Goal: Ask a question

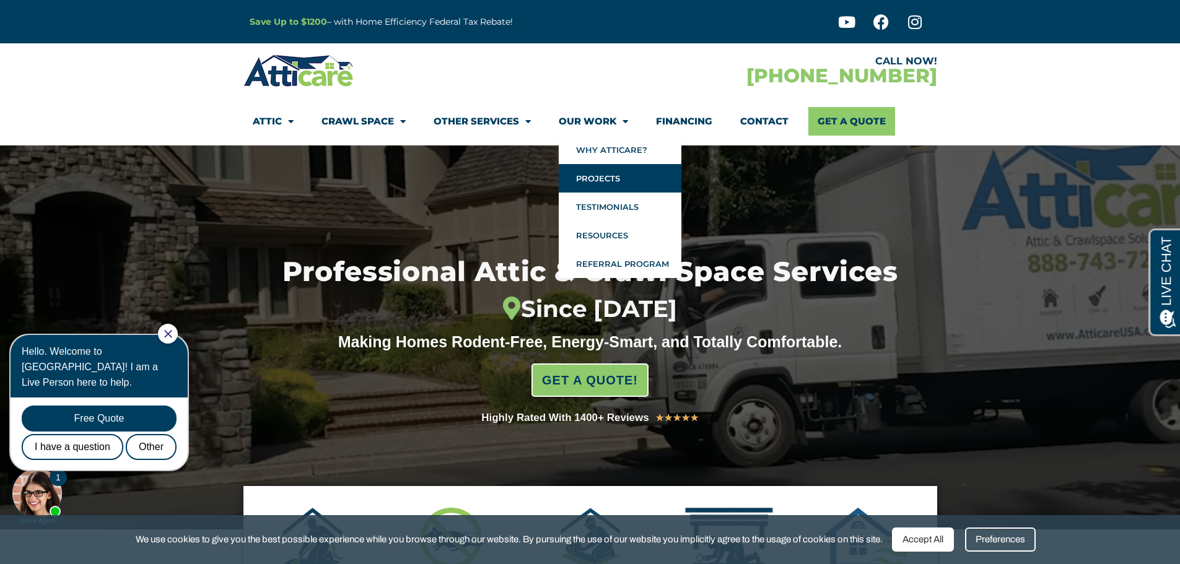
click at [587, 189] on link "Projects" at bounding box center [620, 178] width 123 height 28
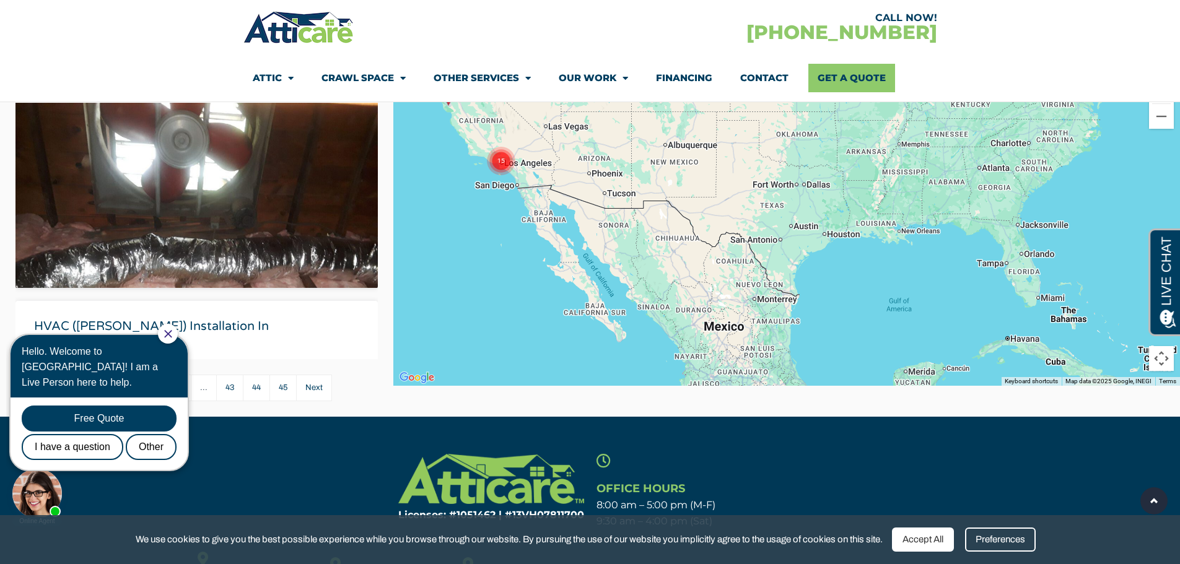
scroll to position [3406, 0]
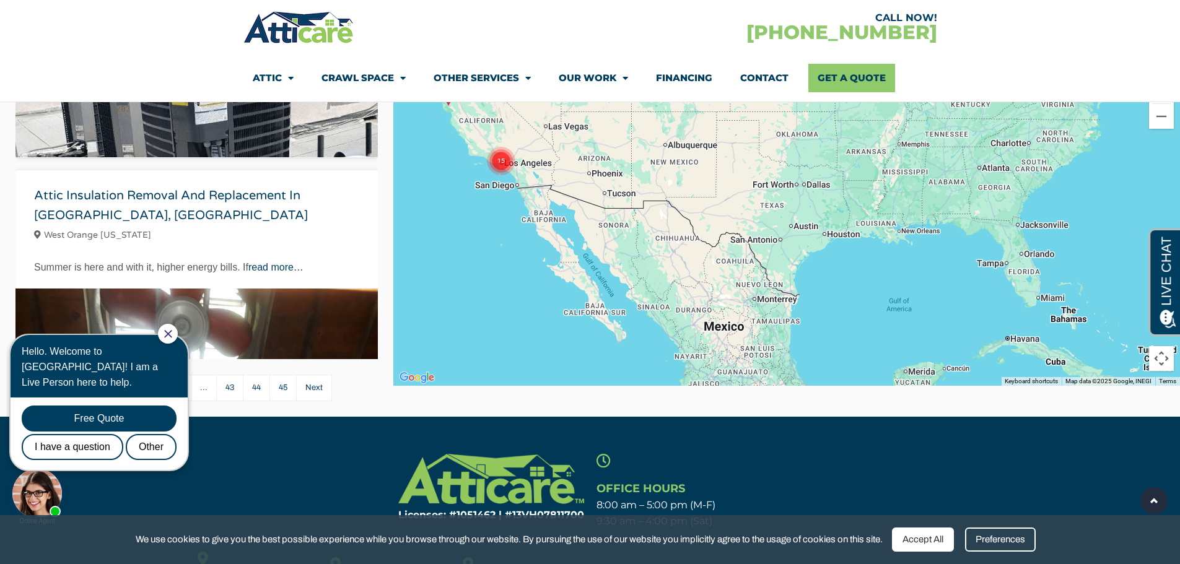
click at [182, 289] on img at bounding box center [196, 425] width 362 height 272
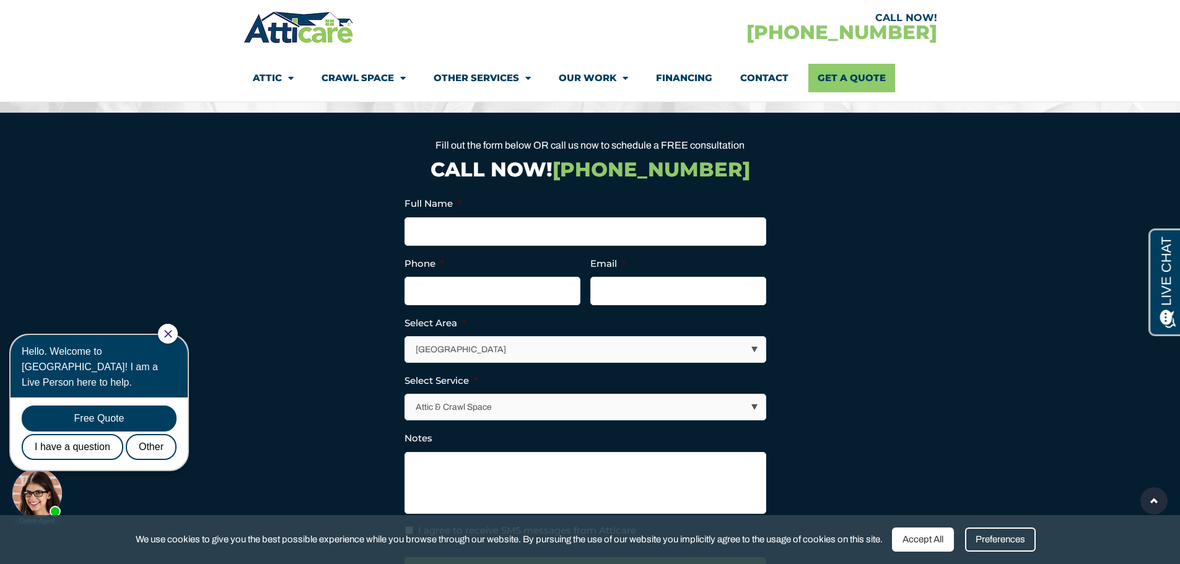
scroll to position [1115, 0]
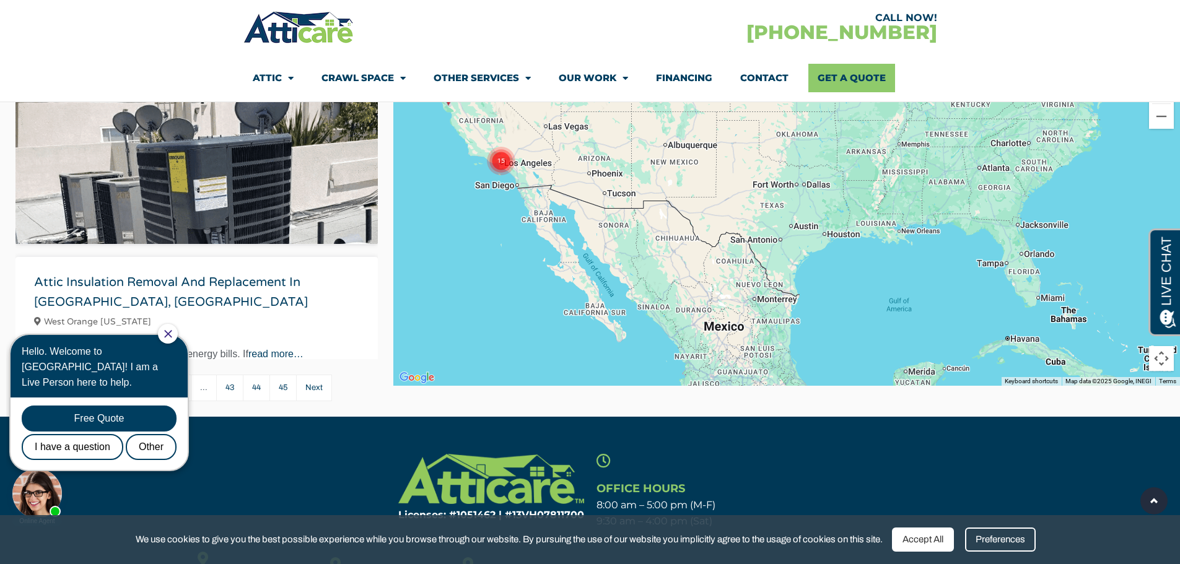
scroll to position [3592, 0]
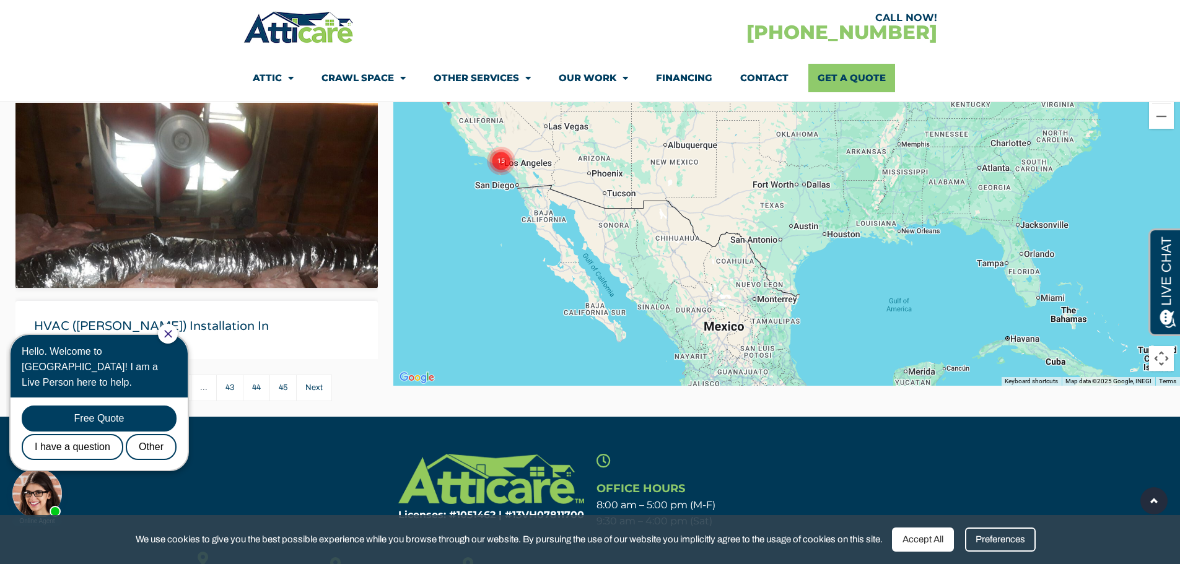
click at [498, 162] on text "15" at bounding box center [500, 160] width 7 height 8
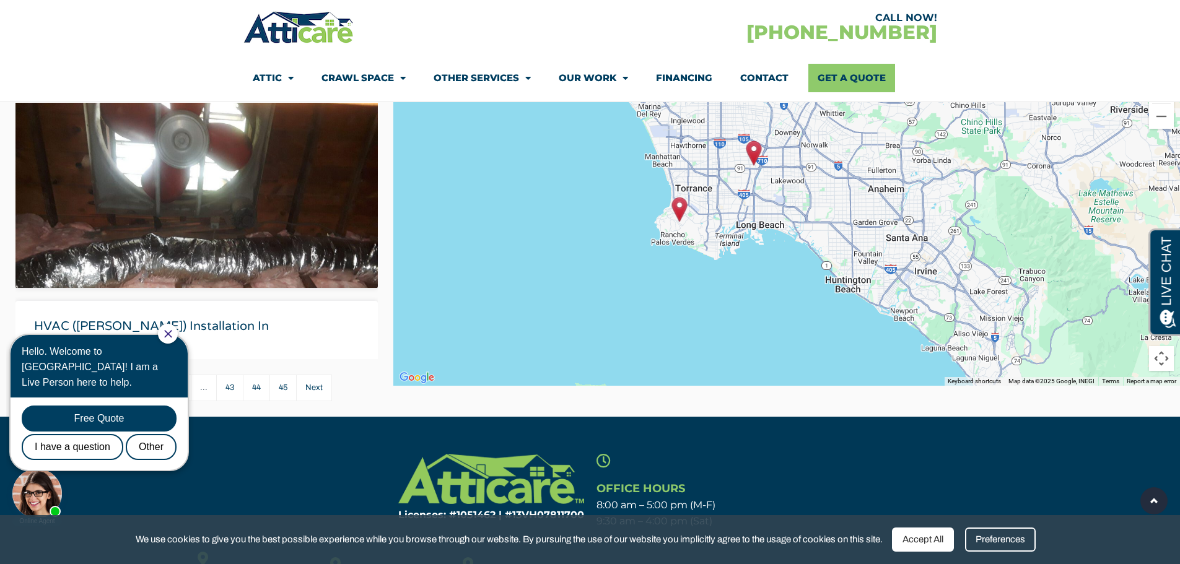
click at [679, 209] on img "Roof Replacement in Rancho Palos Verdes, California" at bounding box center [678, 209] width 15 height 25
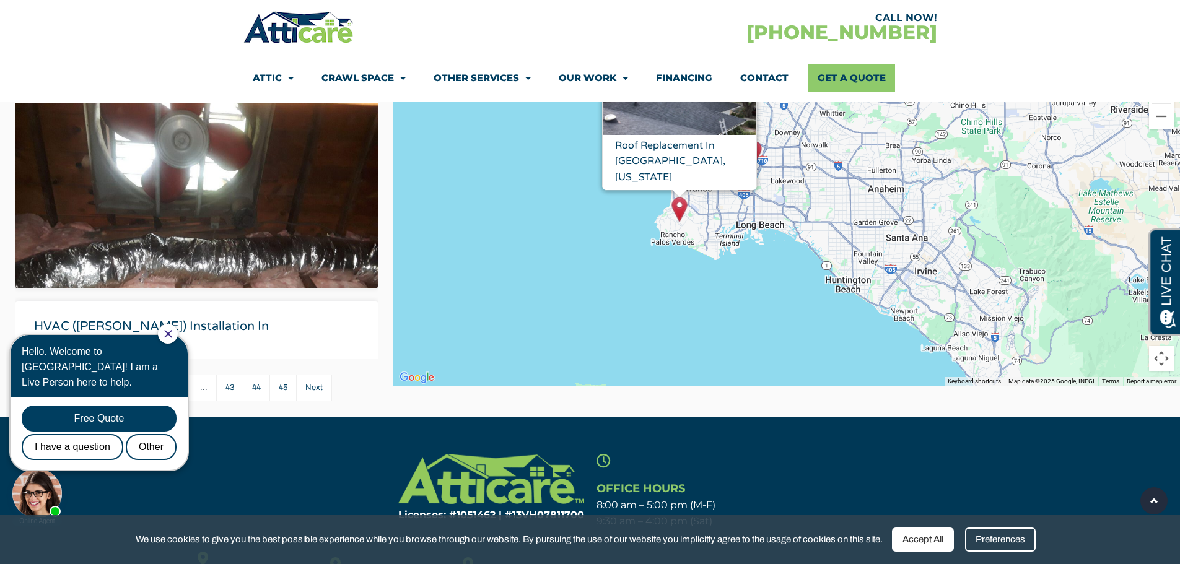
scroll to position [310, 0]
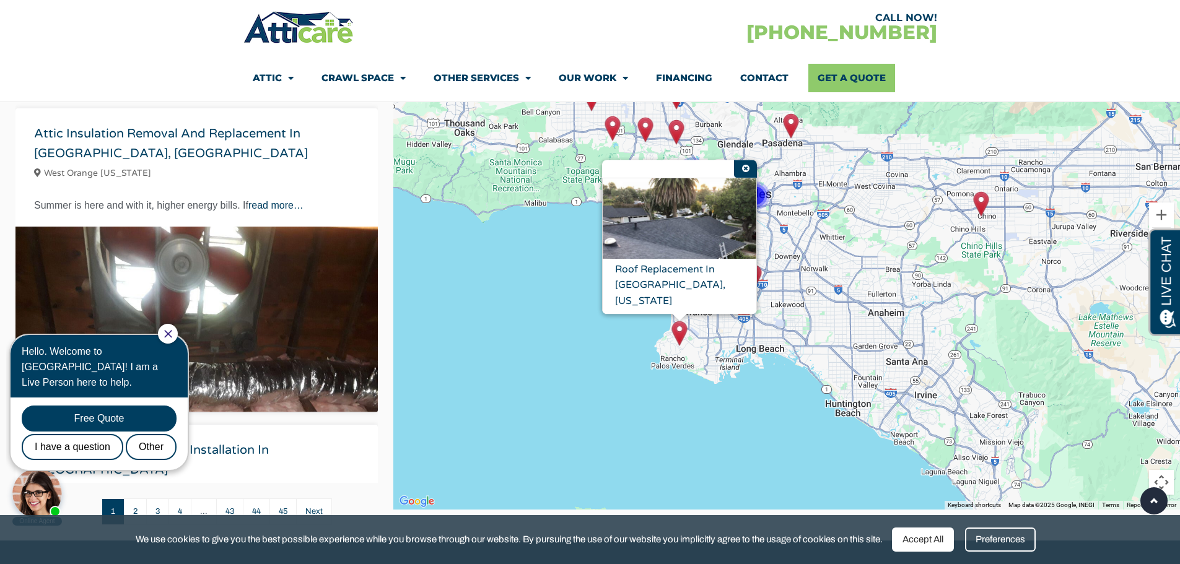
click at [761, 275] on img "Roof replacement in Long Beach" at bounding box center [753, 276] width 15 height 25
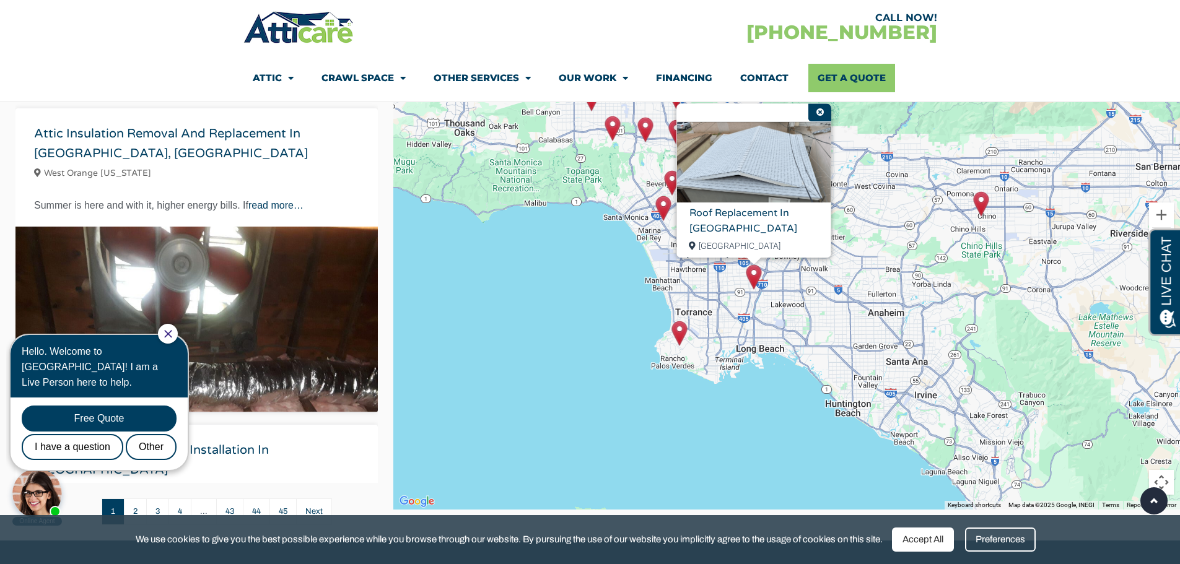
click at [980, 203] on img "Roof Replacement and Insulation removal in Chino, California" at bounding box center [980, 203] width 15 height 25
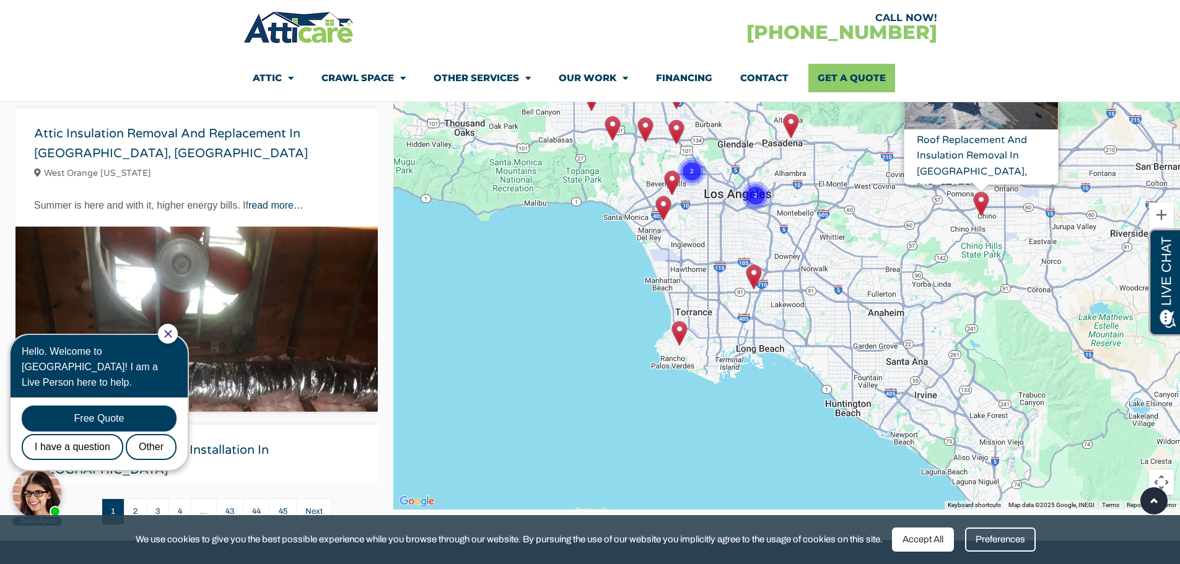
click at [666, 210] on img "Goodman HVAC Installation Culver City, CA" at bounding box center [662, 208] width 15 height 25
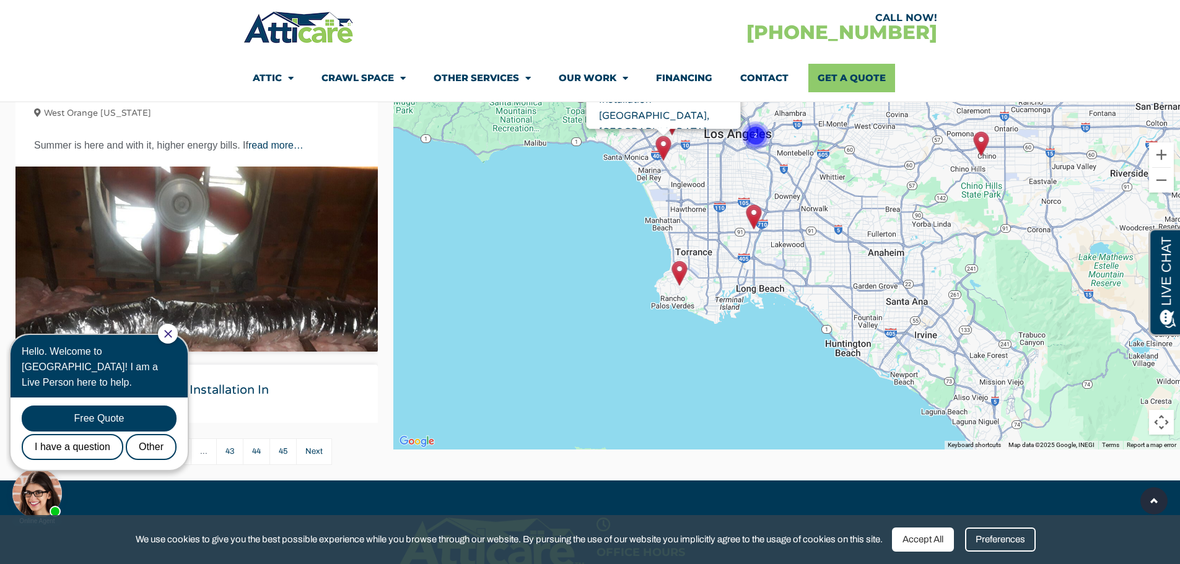
scroll to position [372, 0]
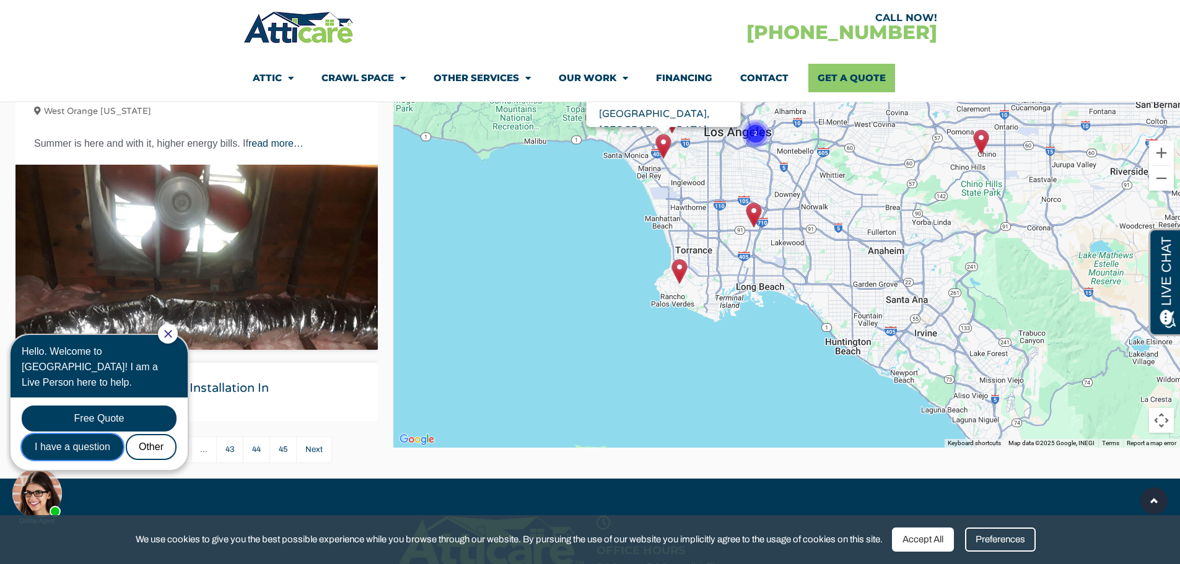
click at [100, 434] on div "I have a question" at bounding box center [73, 447] width 102 height 26
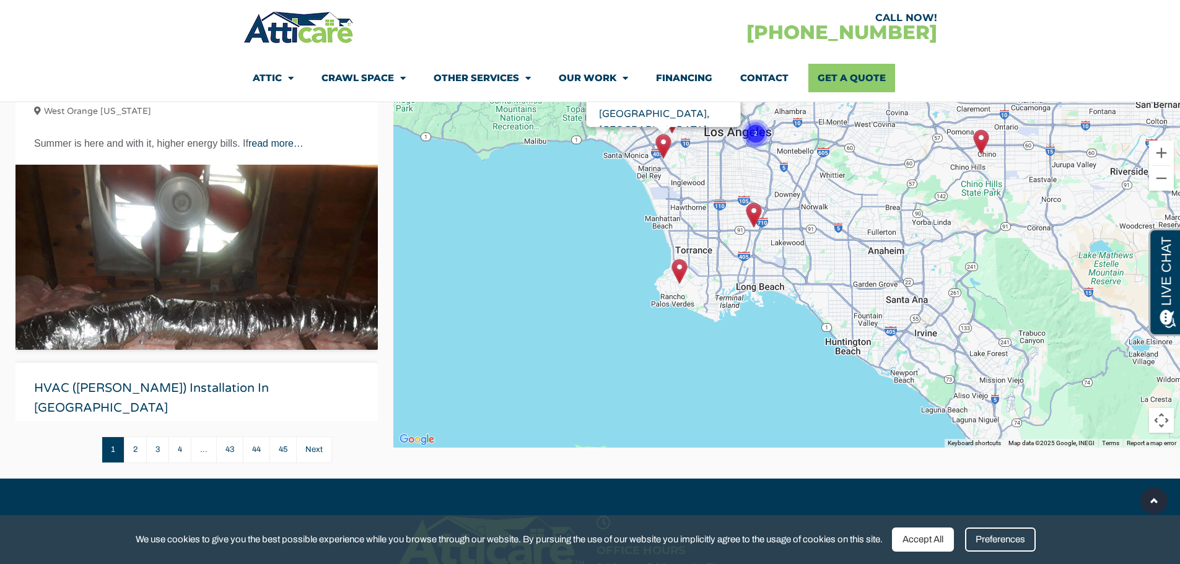
scroll to position [0, 0]
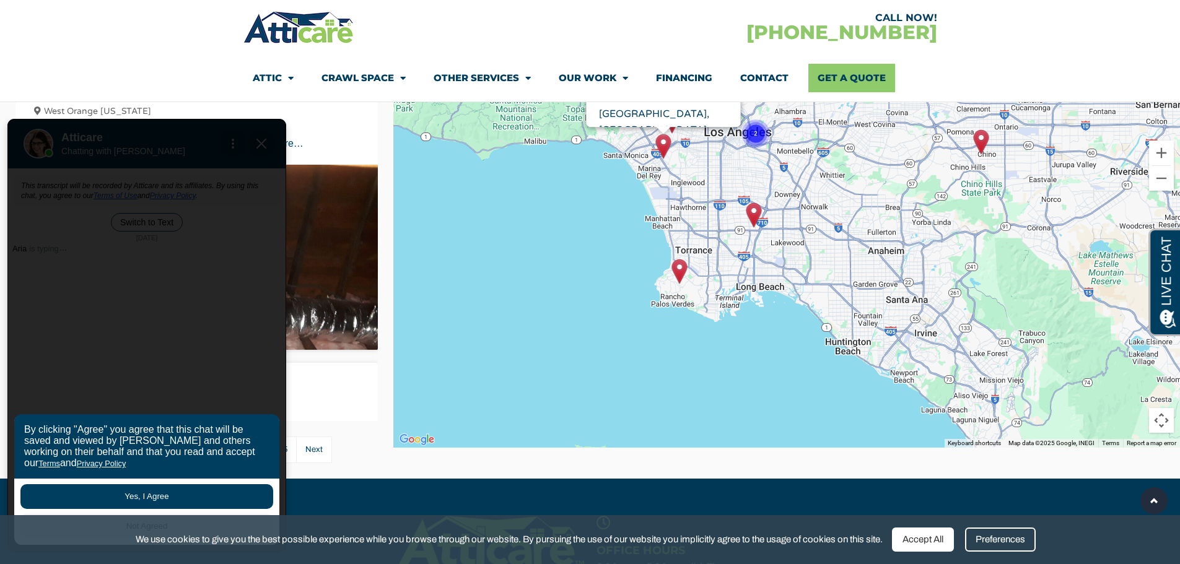
click at [140, 492] on button "Yes, I Agree" at bounding box center [146, 496] width 253 height 25
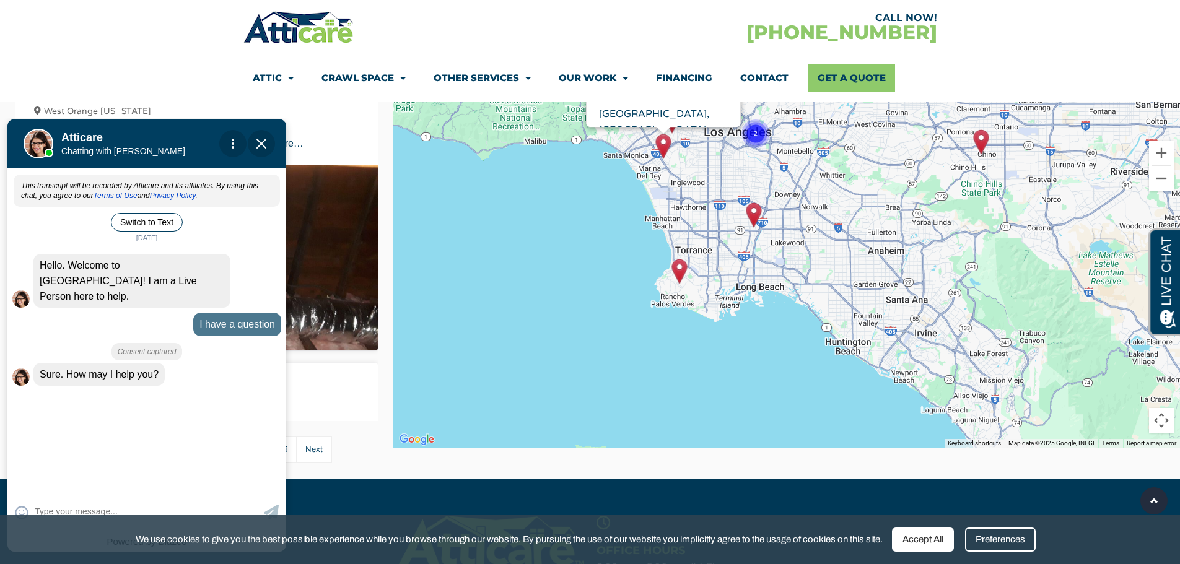
click at [126, 501] on textarea at bounding box center [148, 512] width 226 height 24
type input "d"
type input "if i need an attic vent fan i"
type textarea "if i need an attic vent fan i"
type input "if i need an attic vent fan in"
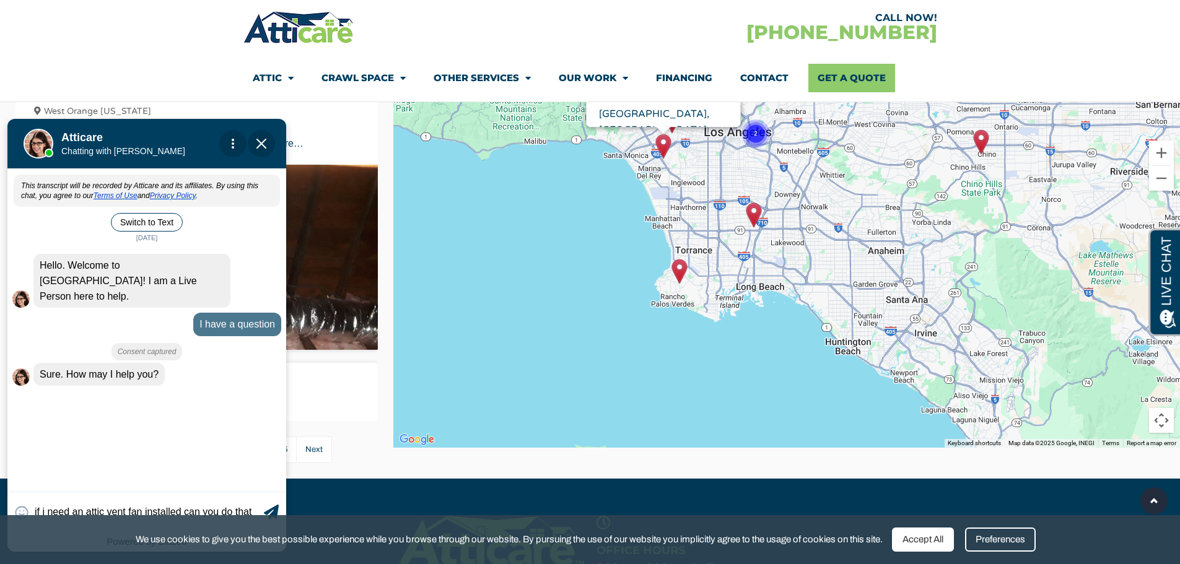
type textarea "if i need an attic vent fan installed can you do that?"
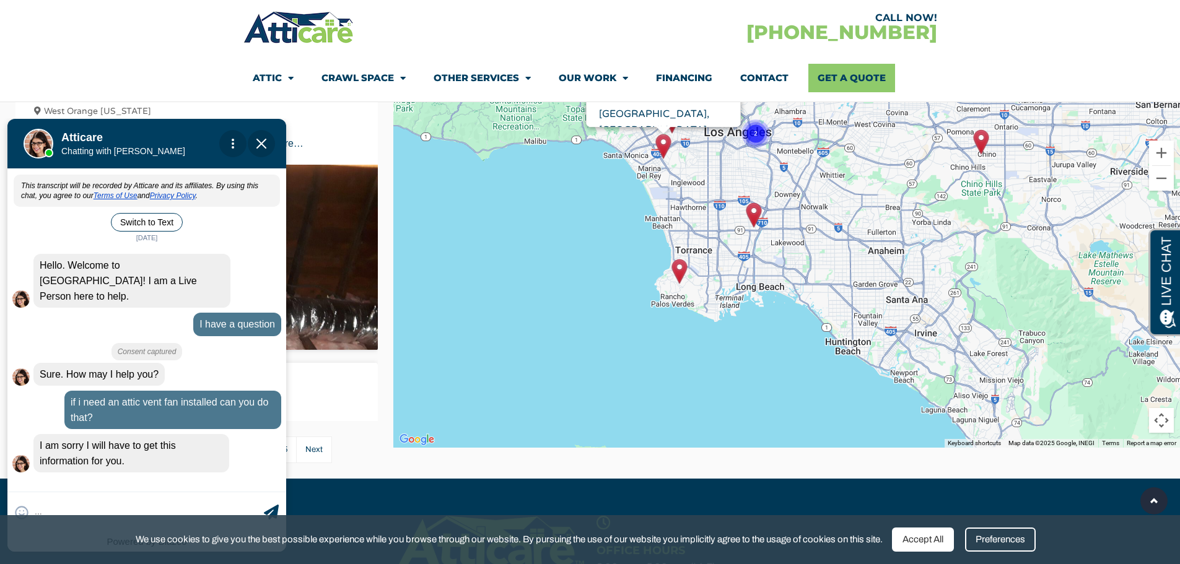
scroll to position [40, 0]
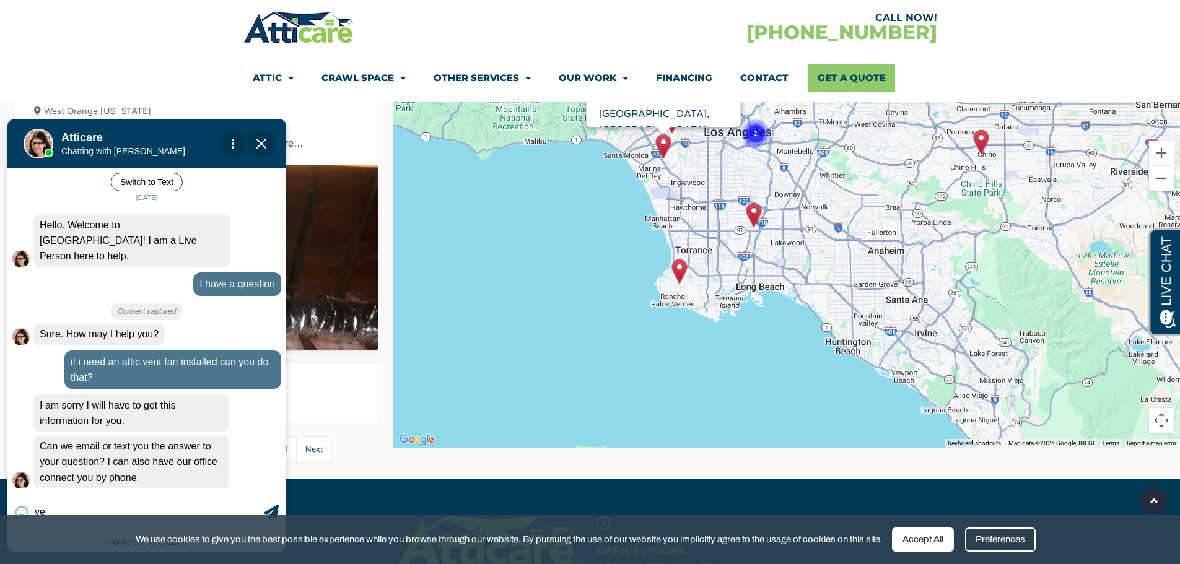
type input "yes"
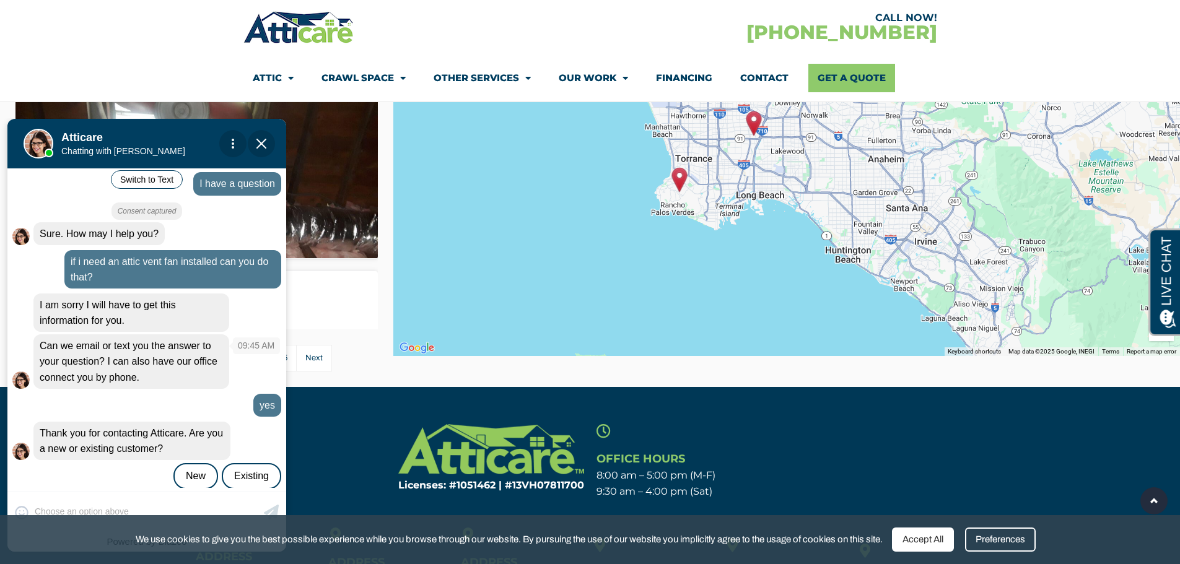
scroll to position [557, 0]
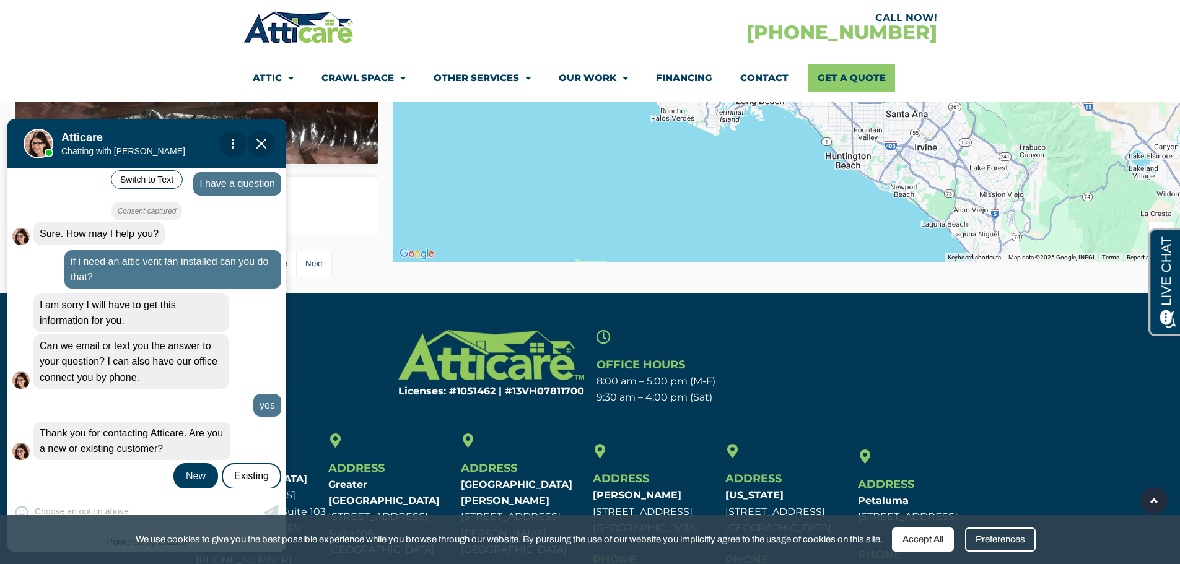
click at [204, 463] on div "New" at bounding box center [195, 476] width 45 height 26
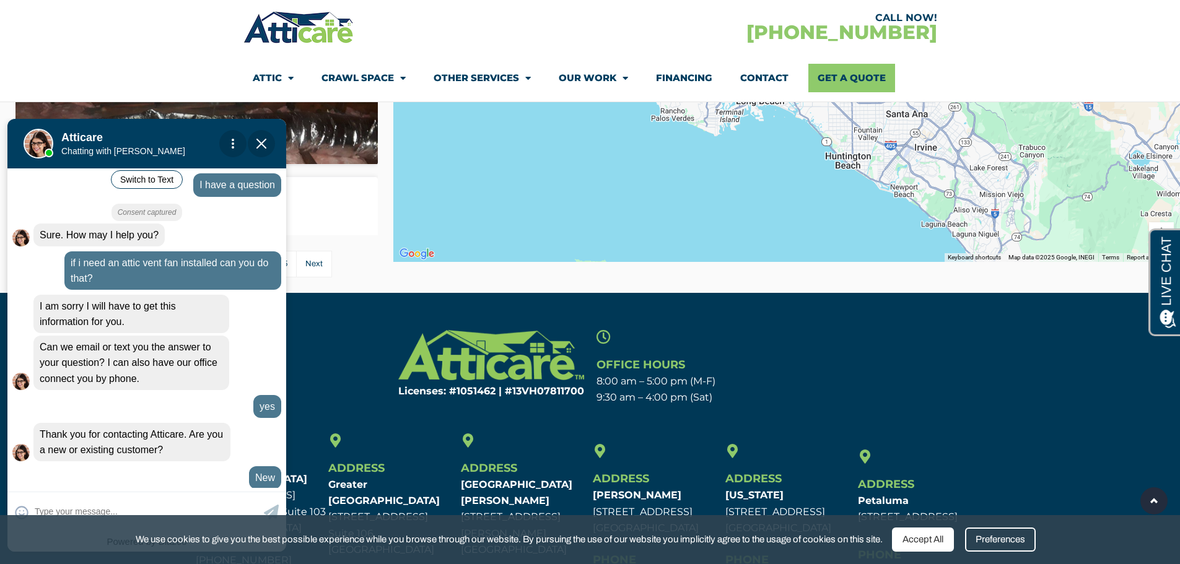
scroll to position [183, 0]
